Goal: Check status: Check status

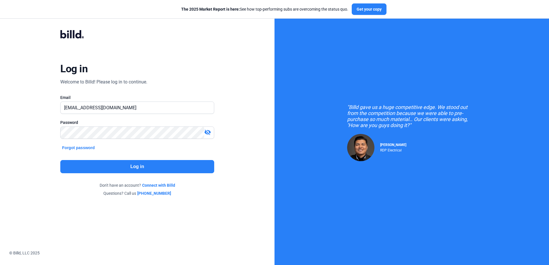
click at [124, 163] on button "Log in" at bounding box center [137, 166] width 154 height 13
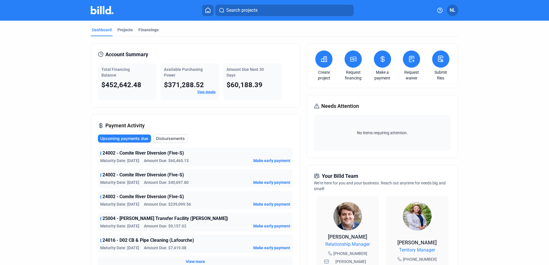
drag, startPoint x: 151, startPoint y: 151, endPoint x: 246, endPoint y: 152, distance: 94.8
click at [151, 151] on span "24002 - Comite River Diversion (Five-S)" at bounding box center [144, 153] width 82 height 7
click at [118, 153] on span "24002 - Comite River Diversion (Five-S)" at bounding box center [144, 153] width 82 height 7
click at [142, 154] on span "24002 - Comite River Diversion (Five-S)" at bounding box center [144, 153] width 82 height 7
click at [151, 30] on div "Financings" at bounding box center [148, 30] width 20 height 6
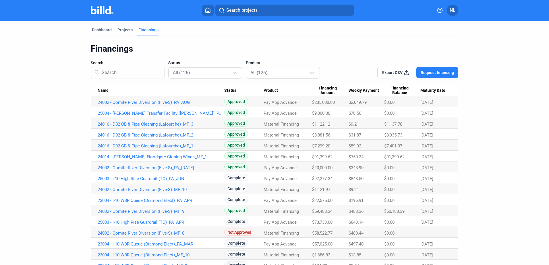
click at [213, 68] on div "All (126)" at bounding box center [205, 72] width 65 height 11
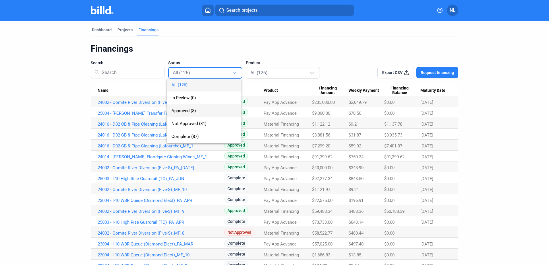
click at [191, 113] on span "Approved (8)" at bounding box center [183, 110] width 24 height 5
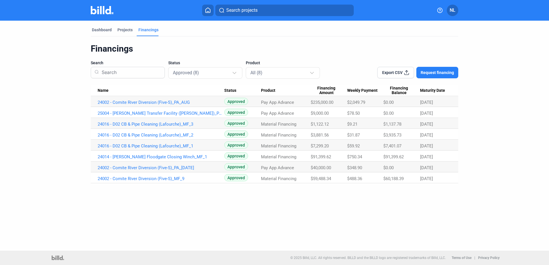
click at [436, 90] on span "Maturity Date" at bounding box center [432, 90] width 25 height 5
drag, startPoint x: 187, startPoint y: 101, endPoint x: 96, endPoint y: 99, distance: 90.5
click at [96, 99] on td "24002 - Comite River Diversion (Five-S)_MF_9" at bounding box center [158, 101] width 134 height 11
drag, startPoint x: 96, startPoint y: 99, endPoint x: 102, endPoint y: 102, distance: 5.9
copy link "24002 - Comite River Diversion (Five-S)_MF_9"
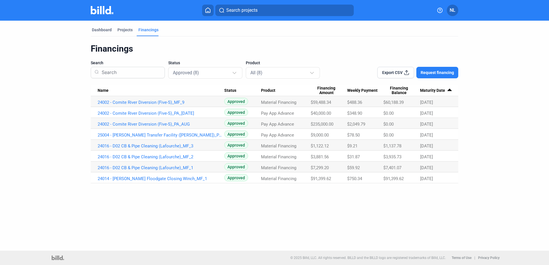
click at [84, 105] on div "Dashboard Projects Financings Financings Search Status Approved (8) Product All…" at bounding box center [274, 102] width 390 height 163
click at [112, 100] on link "24002 - Comite River Diversion (Five-S)_MF_9" at bounding box center [161, 102] width 127 height 5
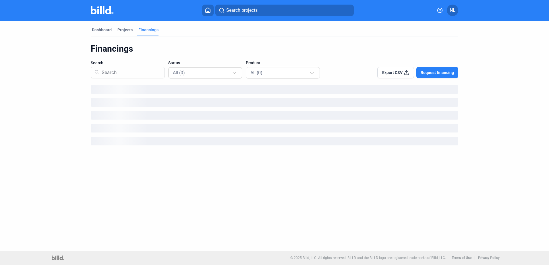
click at [211, 75] on div "All (0)" at bounding box center [202, 72] width 59 height 7
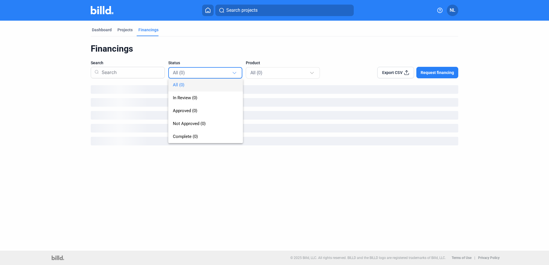
click at [216, 51] on div at bounding box center [274, 132] width 549 height 265
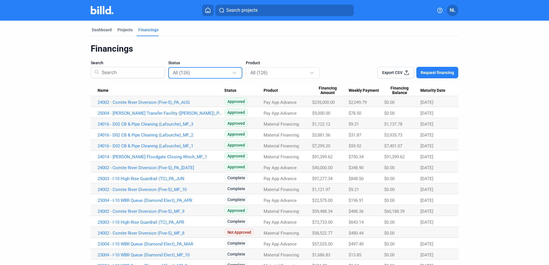
click at [208, 71] on div "All (126)" at bounding box center [202, 72] width 59 height 7
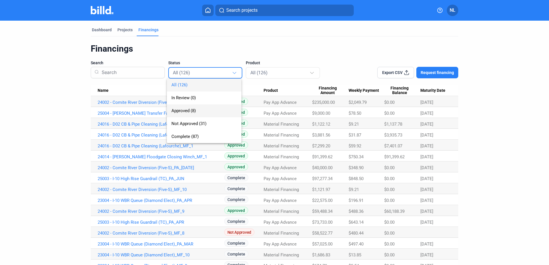
click at [188, 112] on span "Approved (8)" at bounding box center [183, 110] width 24 height 5
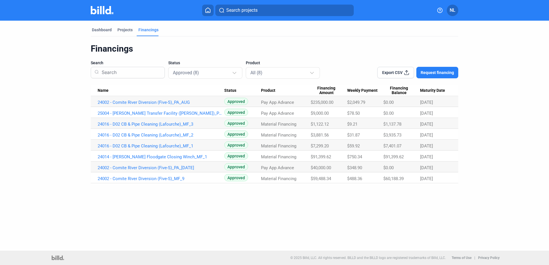
click at [433, 88] on Date "Maturity Date" at bounding box center [439, 90] width 38 height 11
